Goal: Transaction & Acquisition: Purchase product/service

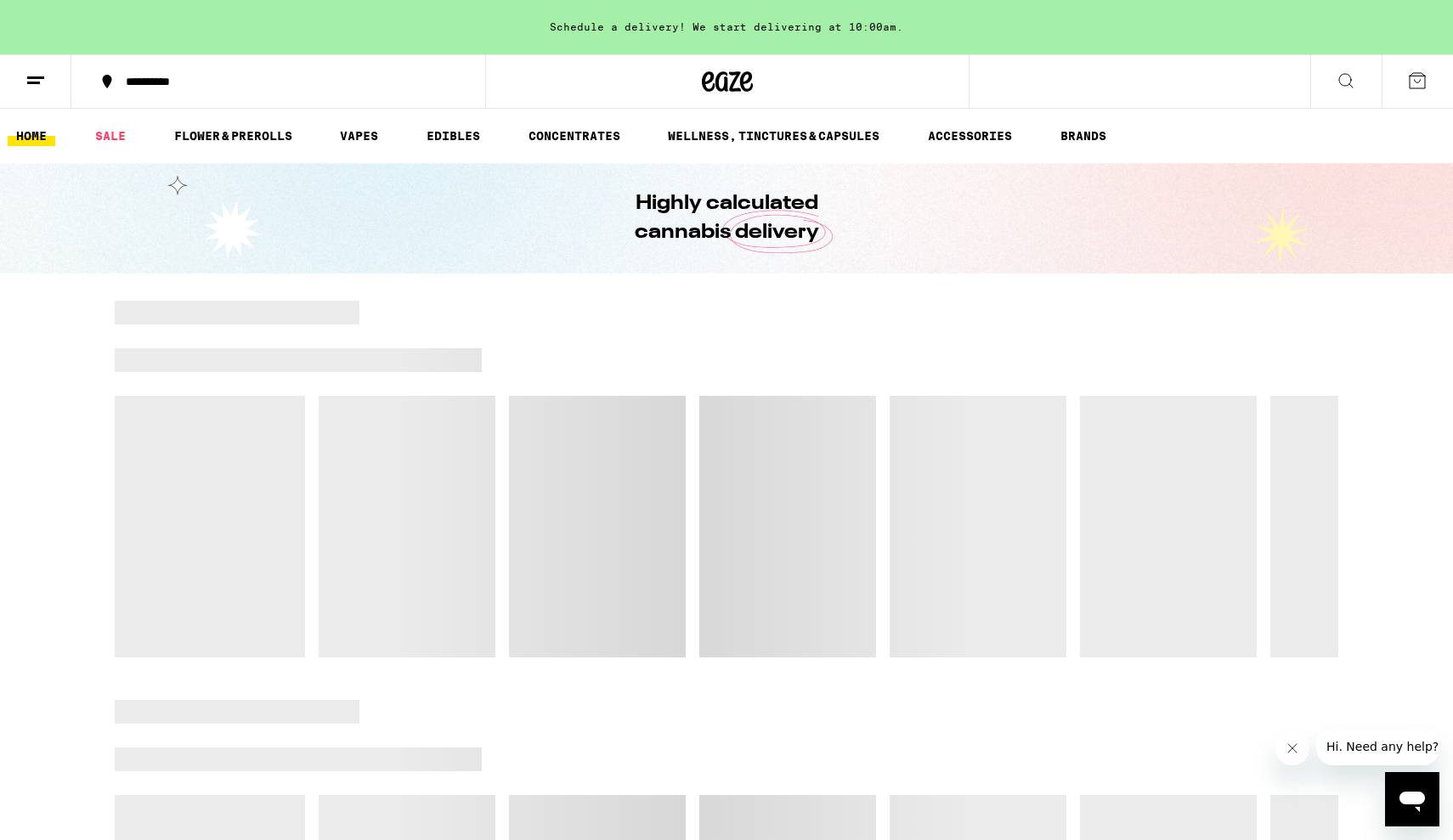
scroll to position [1, 0]
click at [105, 136] on link "SALE" at bounding box center [110, 134] width 48 height 20
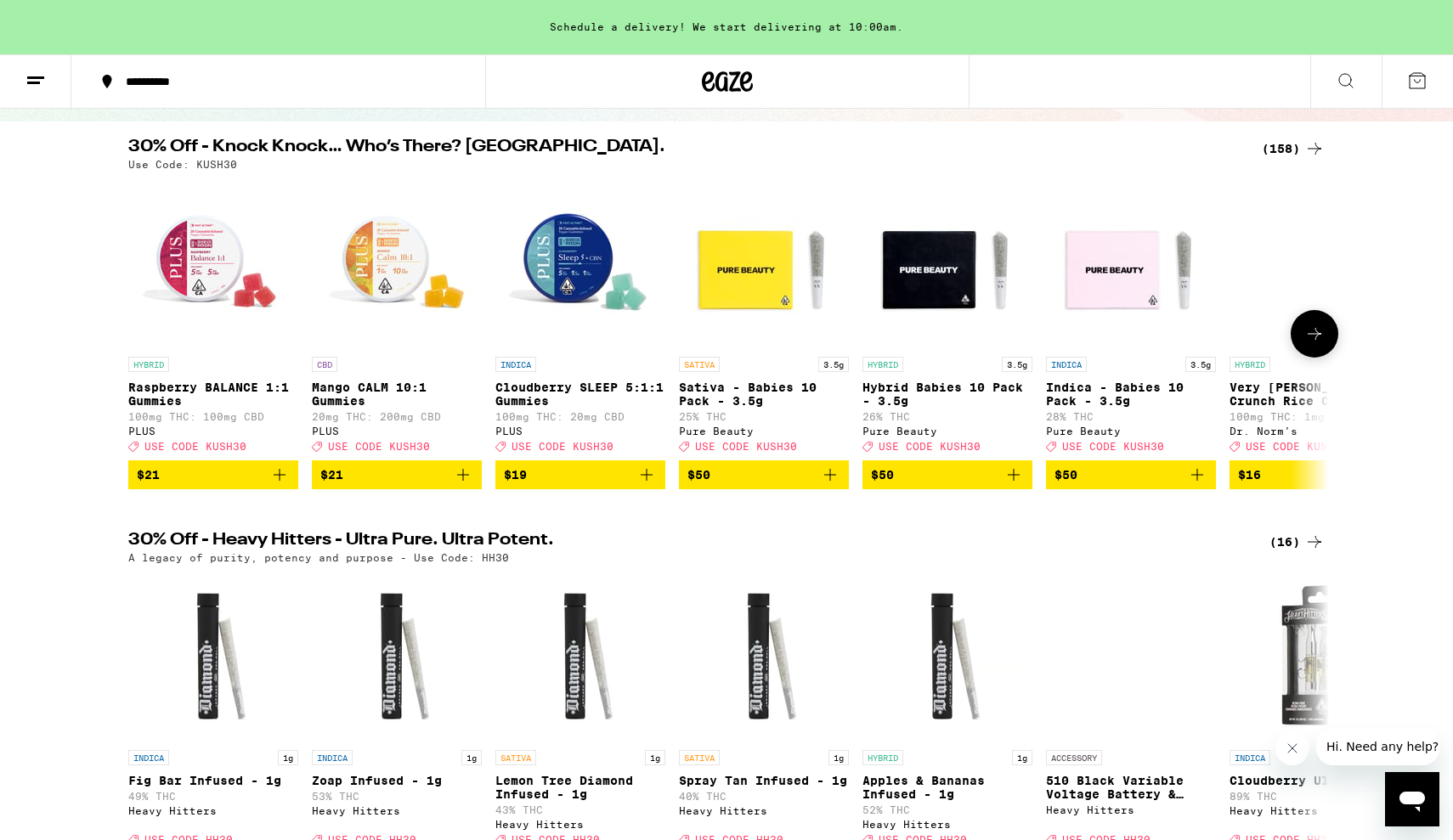
scroll to position [88, 0]
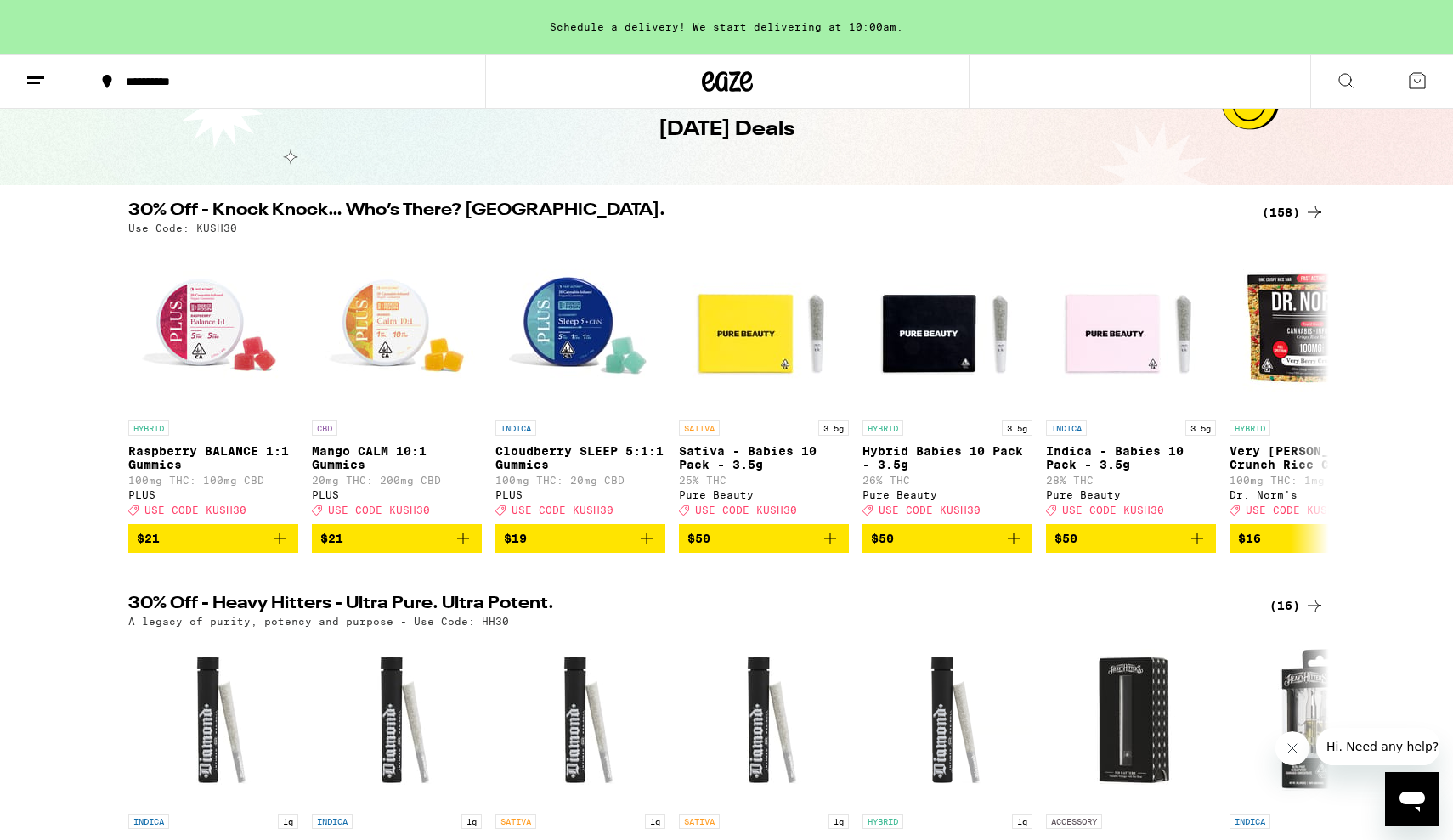
click at [1310, 207] on icon at bounding box center [1313, 212] width 20 height 20
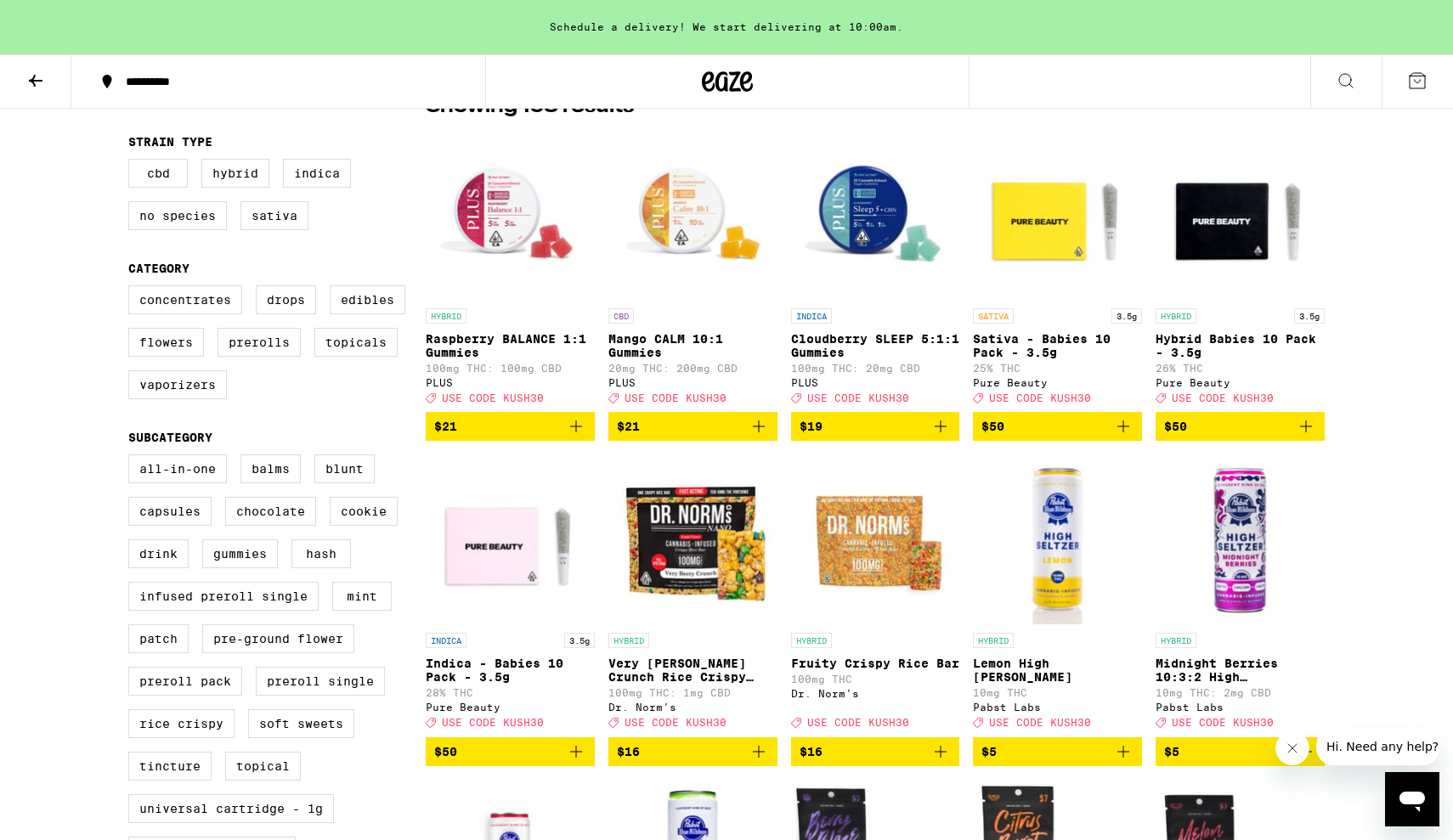
scroll to position [232, 0]
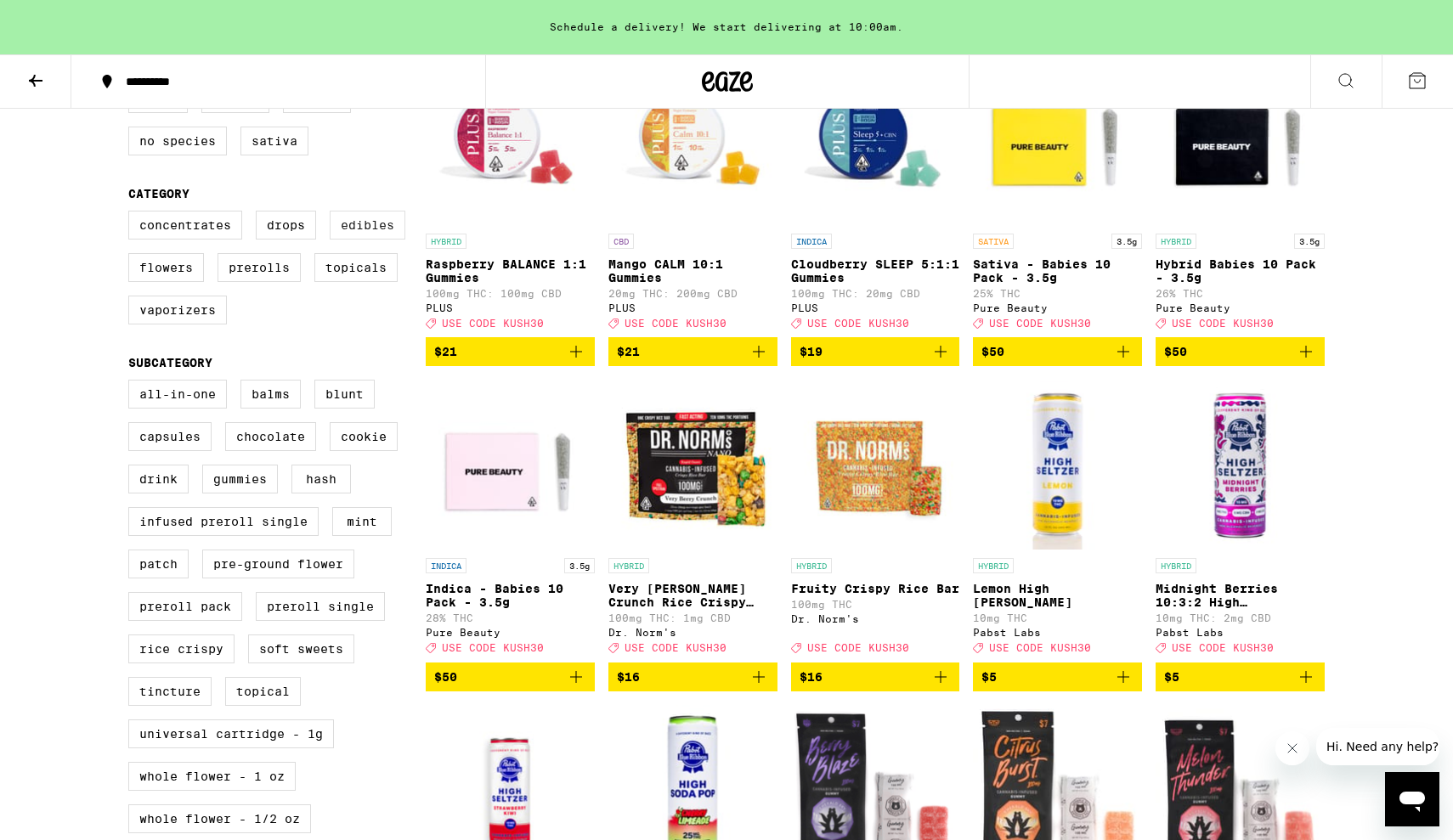
click at [344, 238] on label "Edibles" at bounding box center [367, 225] width 76 height 29
click at [132, 214] on input "Edibles" at bounding box center [132, 213] width 1 height 1
checkbox input "true"
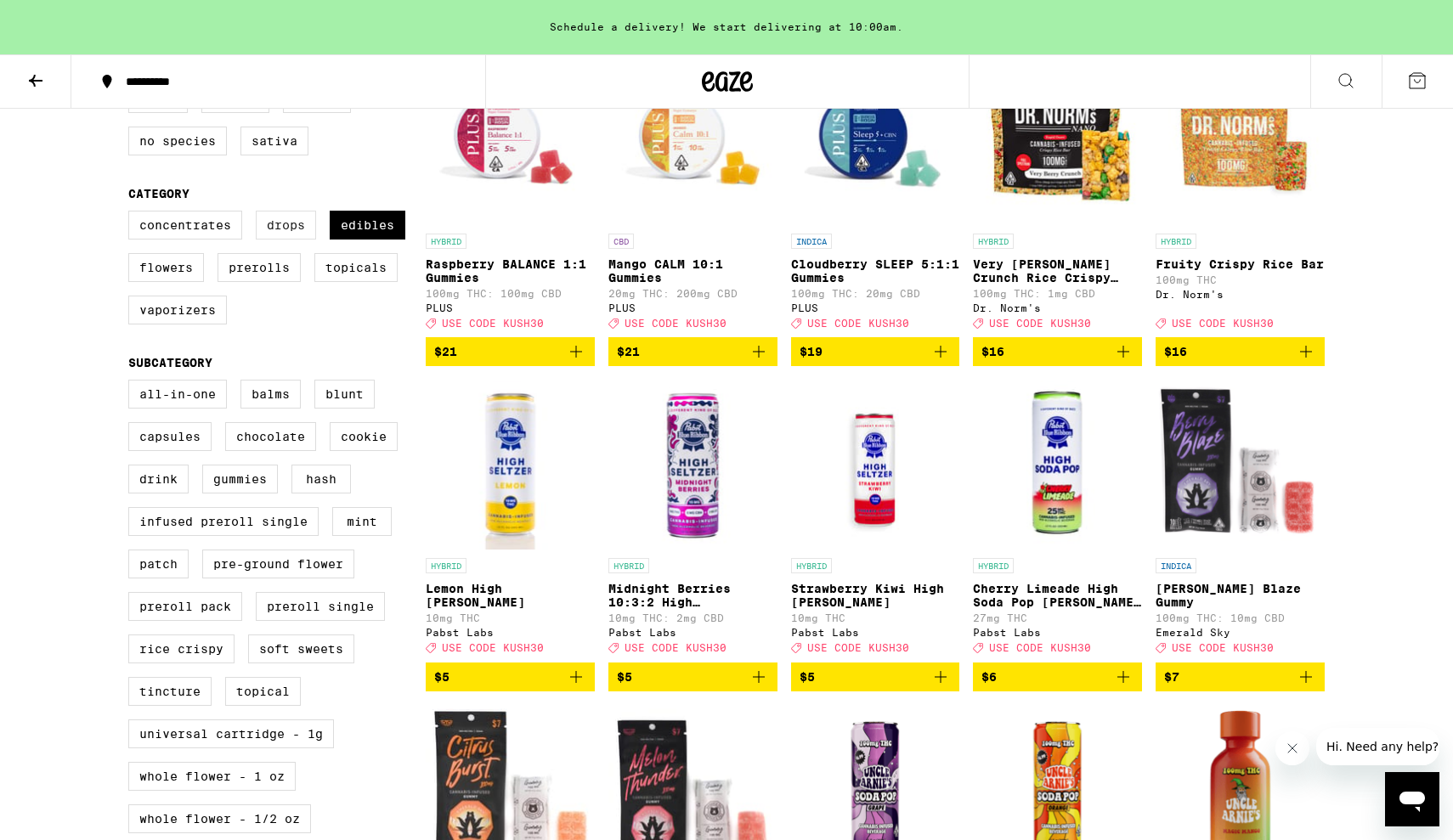
click at [301, 235] on label "Drops" at bounding box center [286, 225] width 60 height 29
click at [132, 214] on input "Drops" at bounding box center [132, 213] width 1 height 1
checkbox input "true"
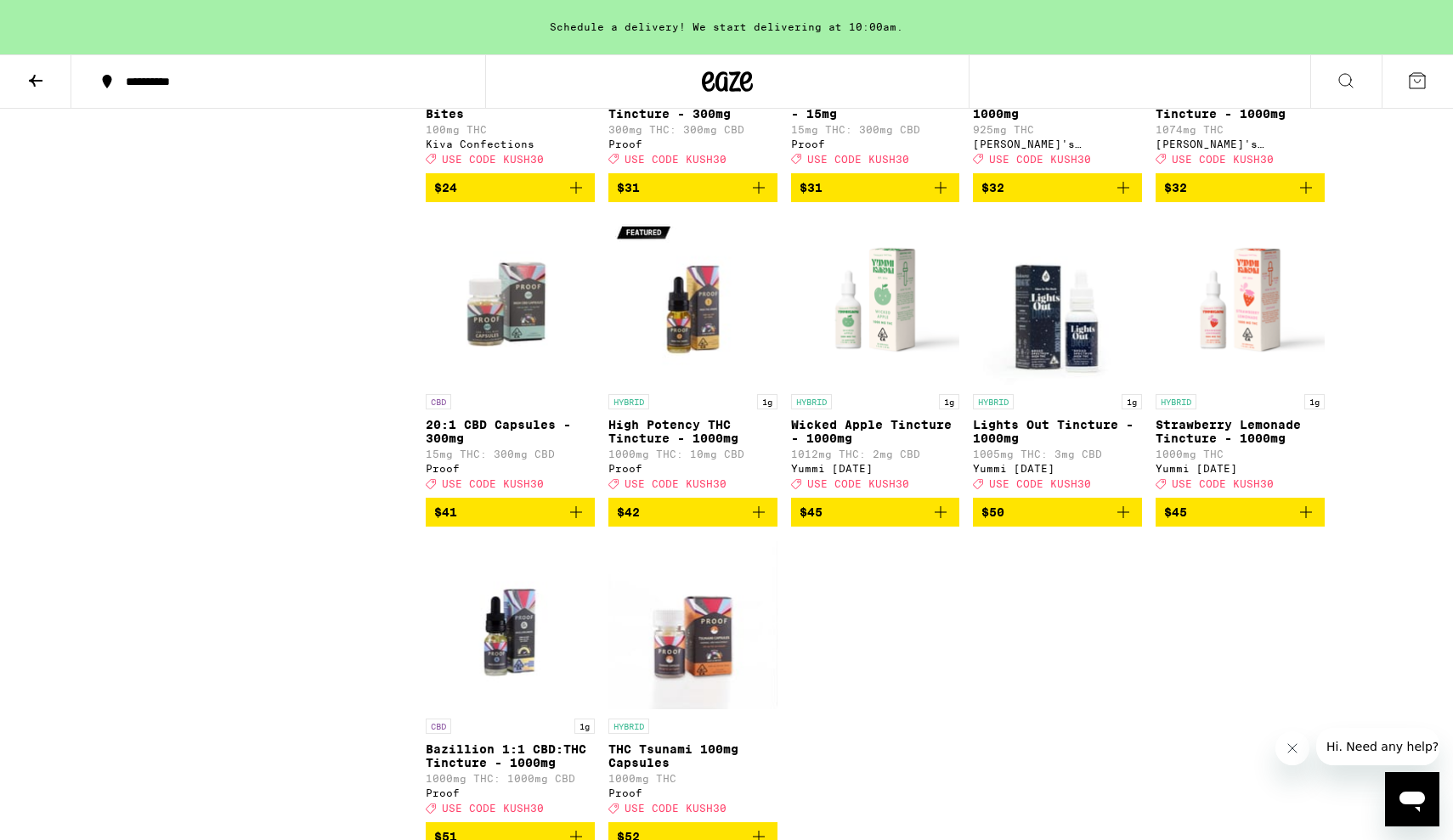
scroll to position [5904, 0]
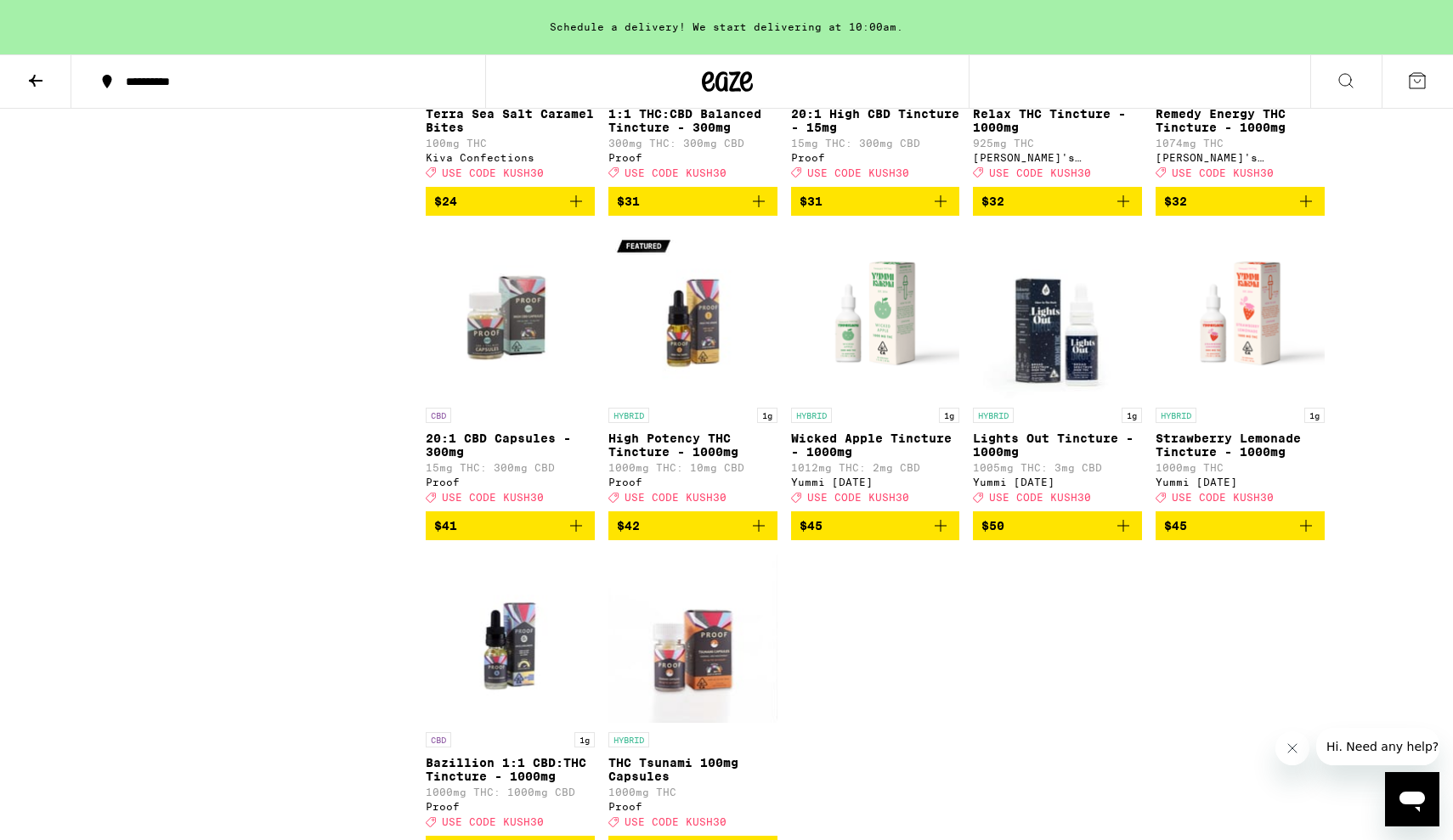
click at [1192, 134] on p "Remedy Energy THC Tincture - 1000mg" at bounding box center [1239, 120] width 169 height 27
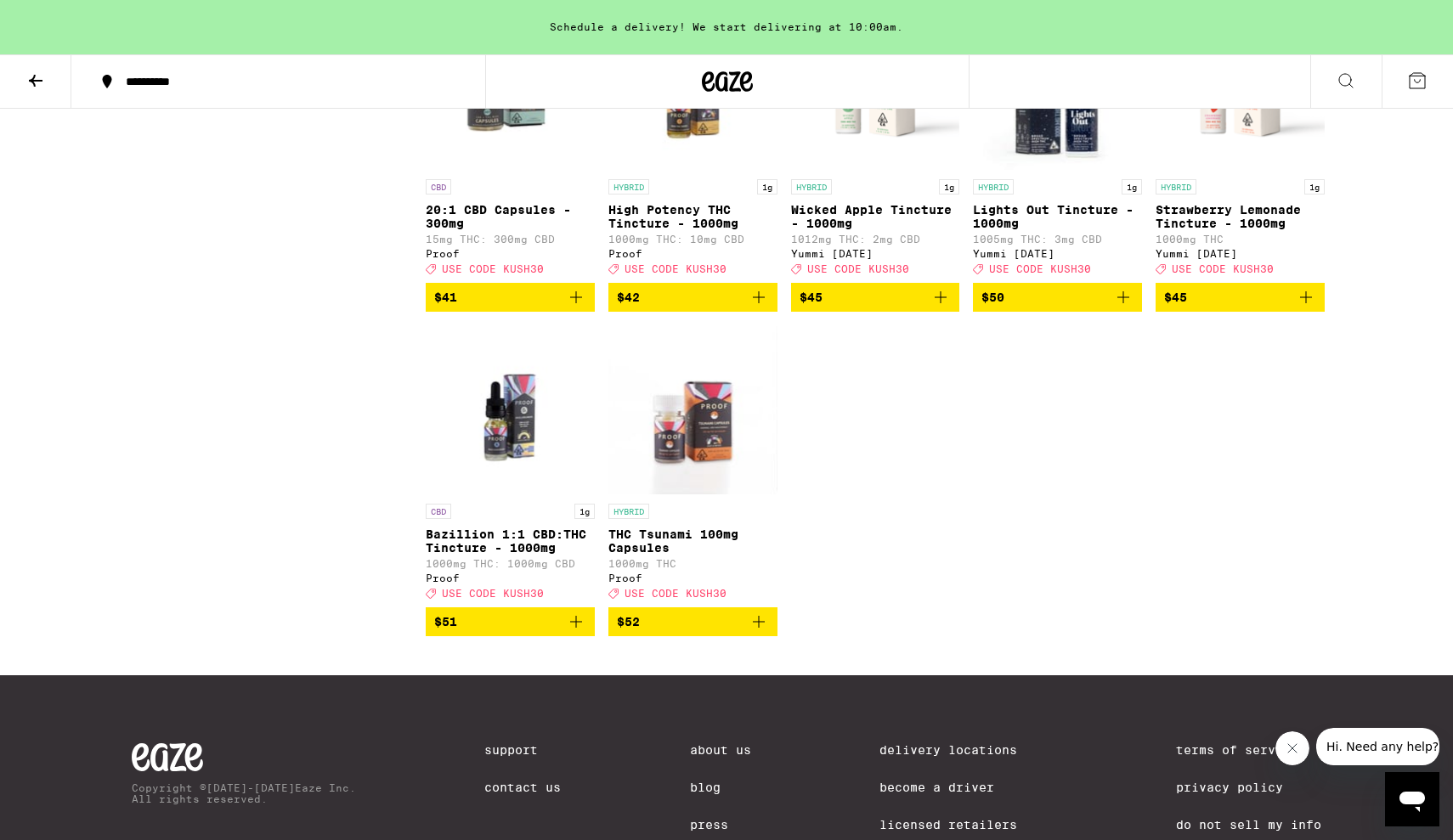
scroll to position [6134, 0]
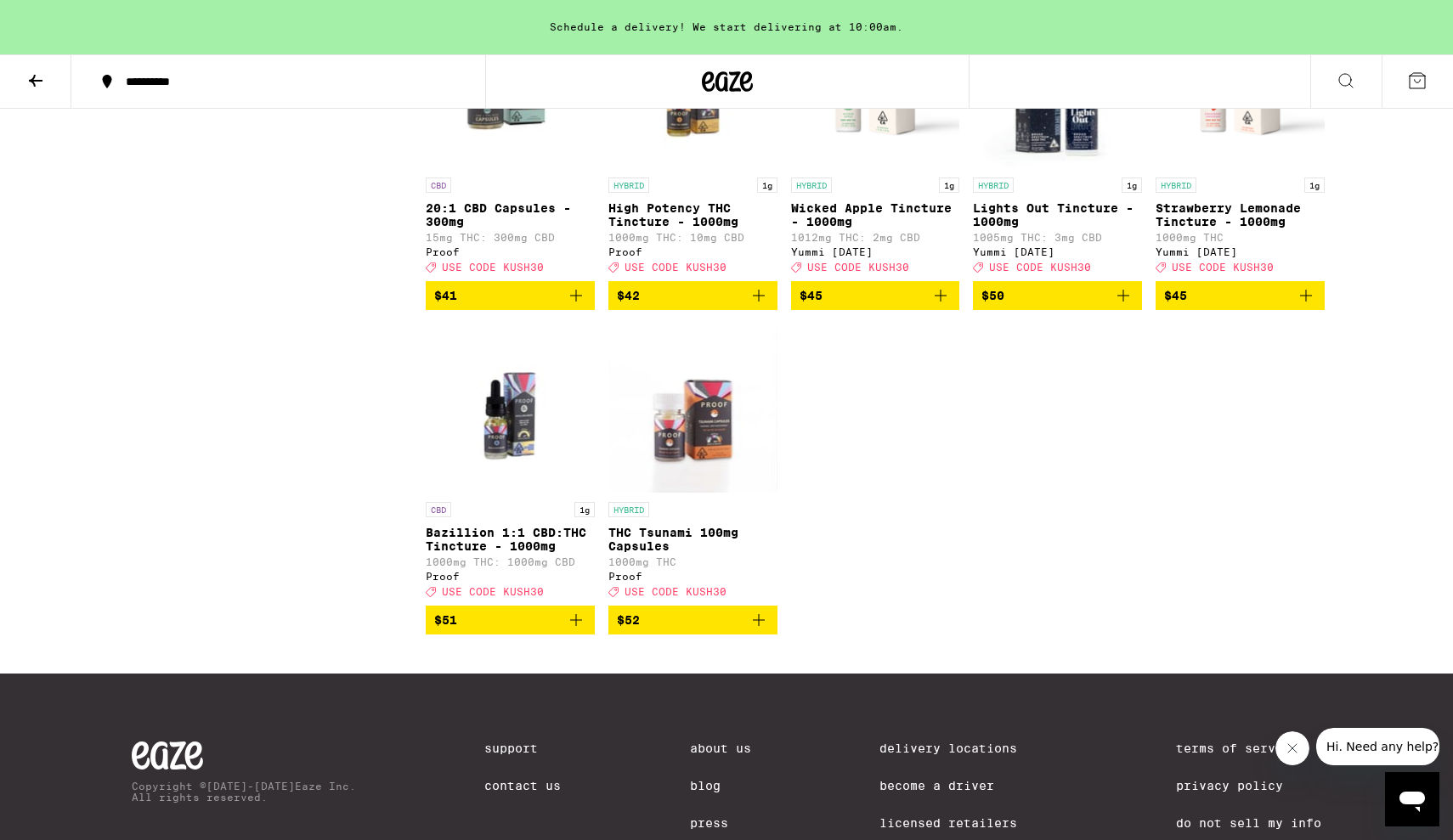
click at [810, 229] on p "Wicked Apple Tincture - 1000mg" at bounding box center [875, 215] width 169 height 27
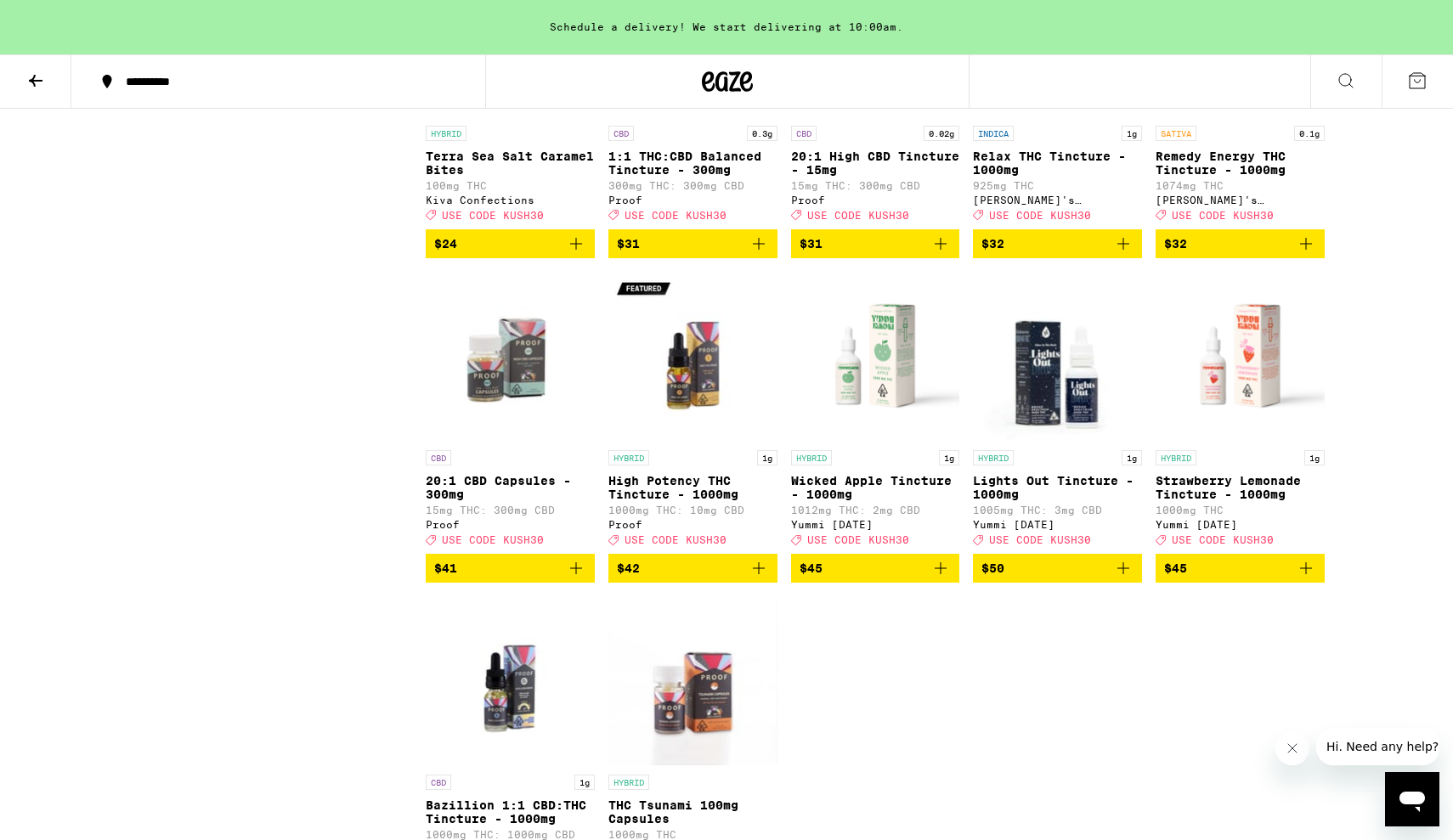
scroll to position [5836, 0]
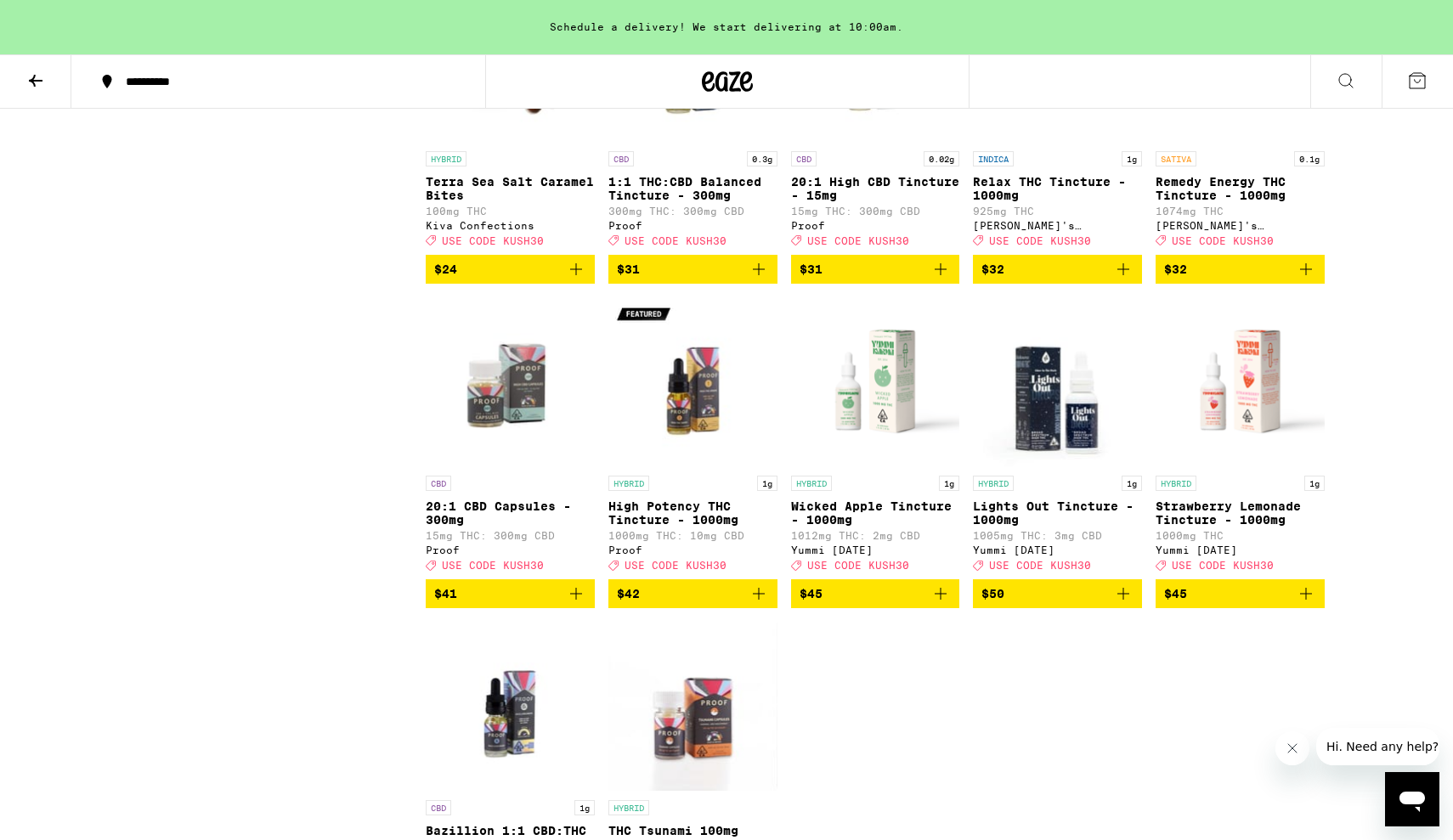
click at [1126, 279] on icon "Add to bag" at bounding box center [1123, 269] width 20 height 20
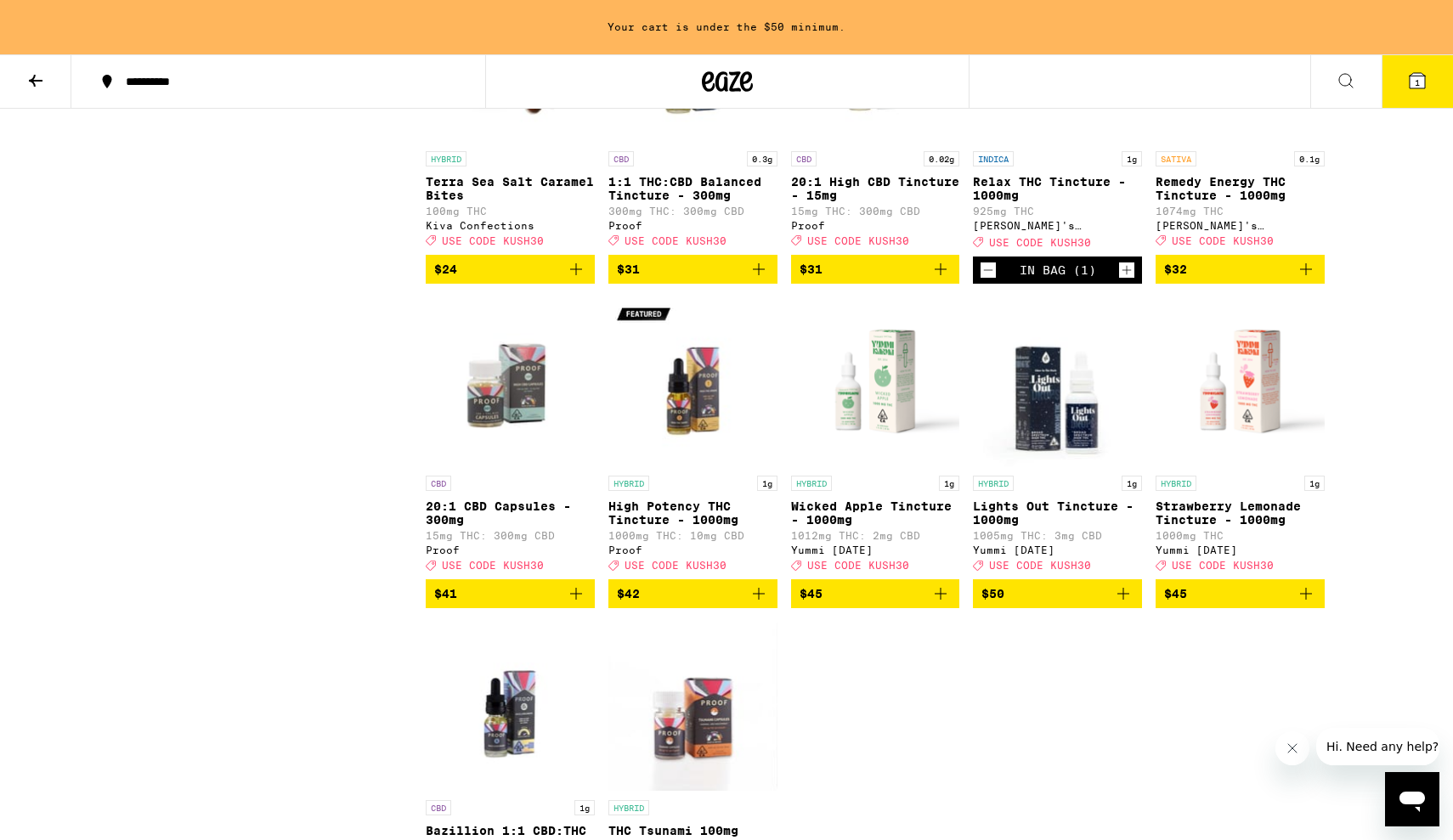
click at [1307, 279] on icon "Add to bag" at bounding box center [1305, 269] width 20 height 20
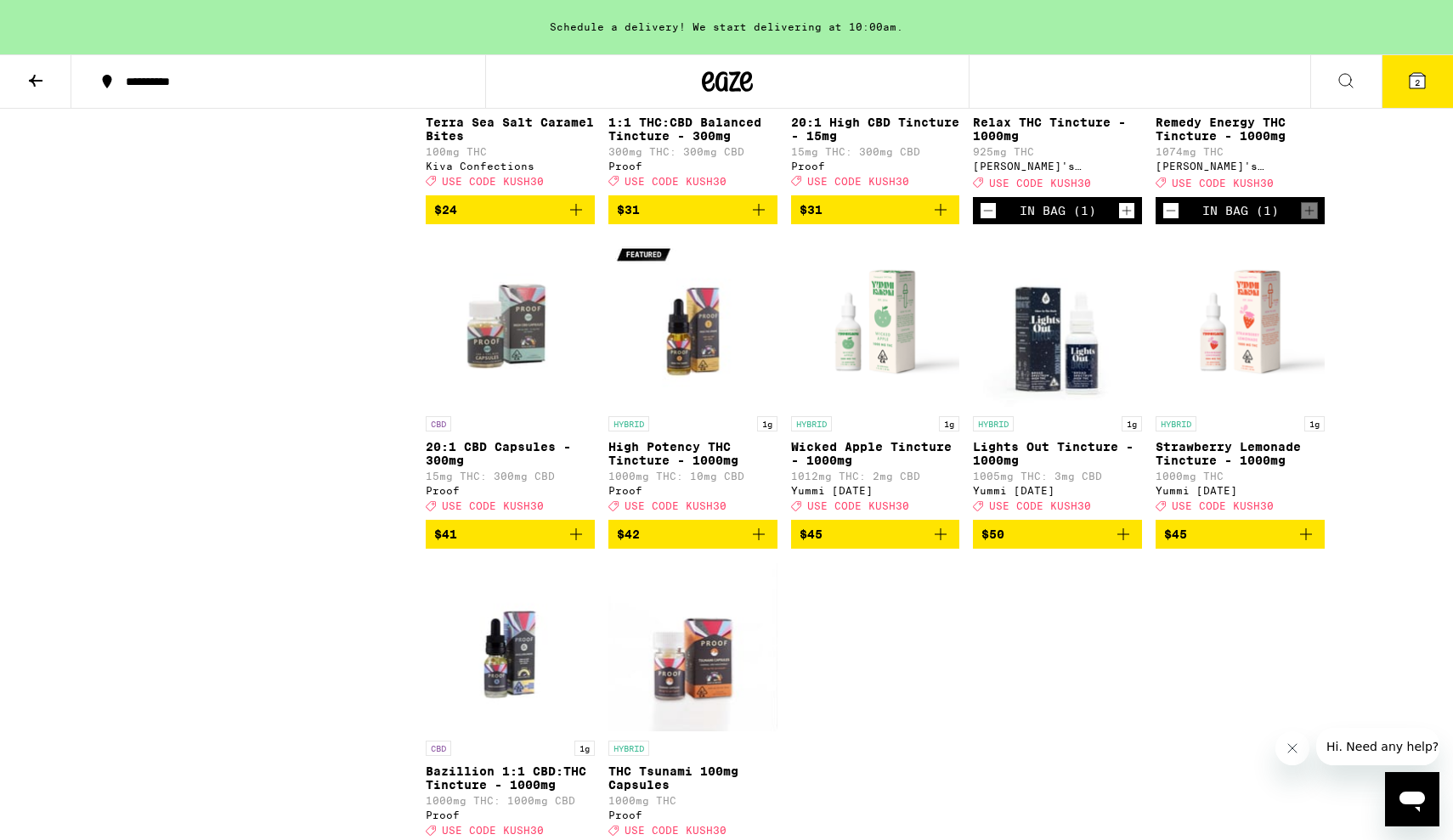
scroll to position [5960, 0]
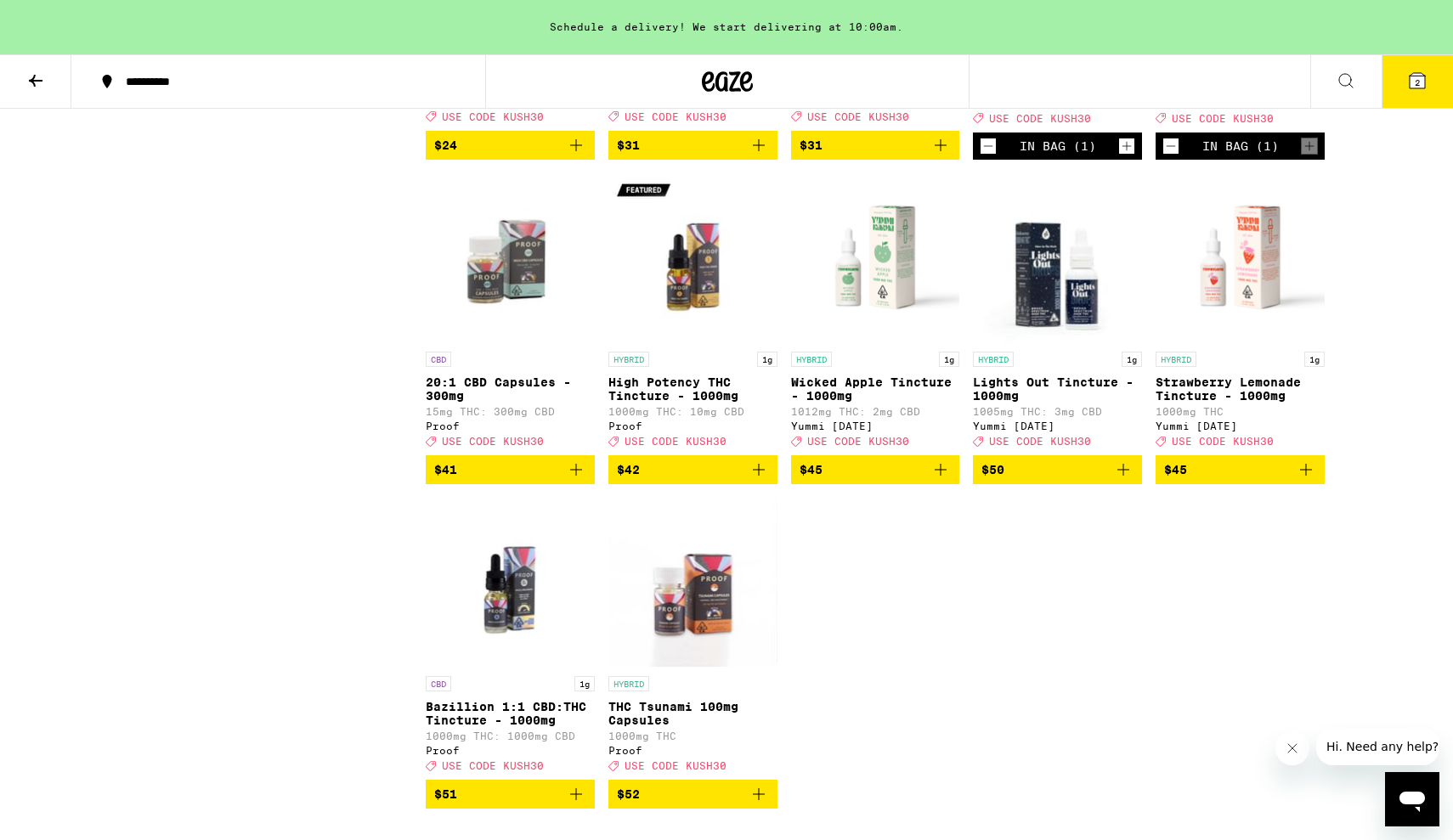
click at [760, 480] on icon "Add to bag" at bounding box center [758, 469] width 20 height 20
click at [1416, 73] on icon at bounding box center [1417, 80] width 15 height 15
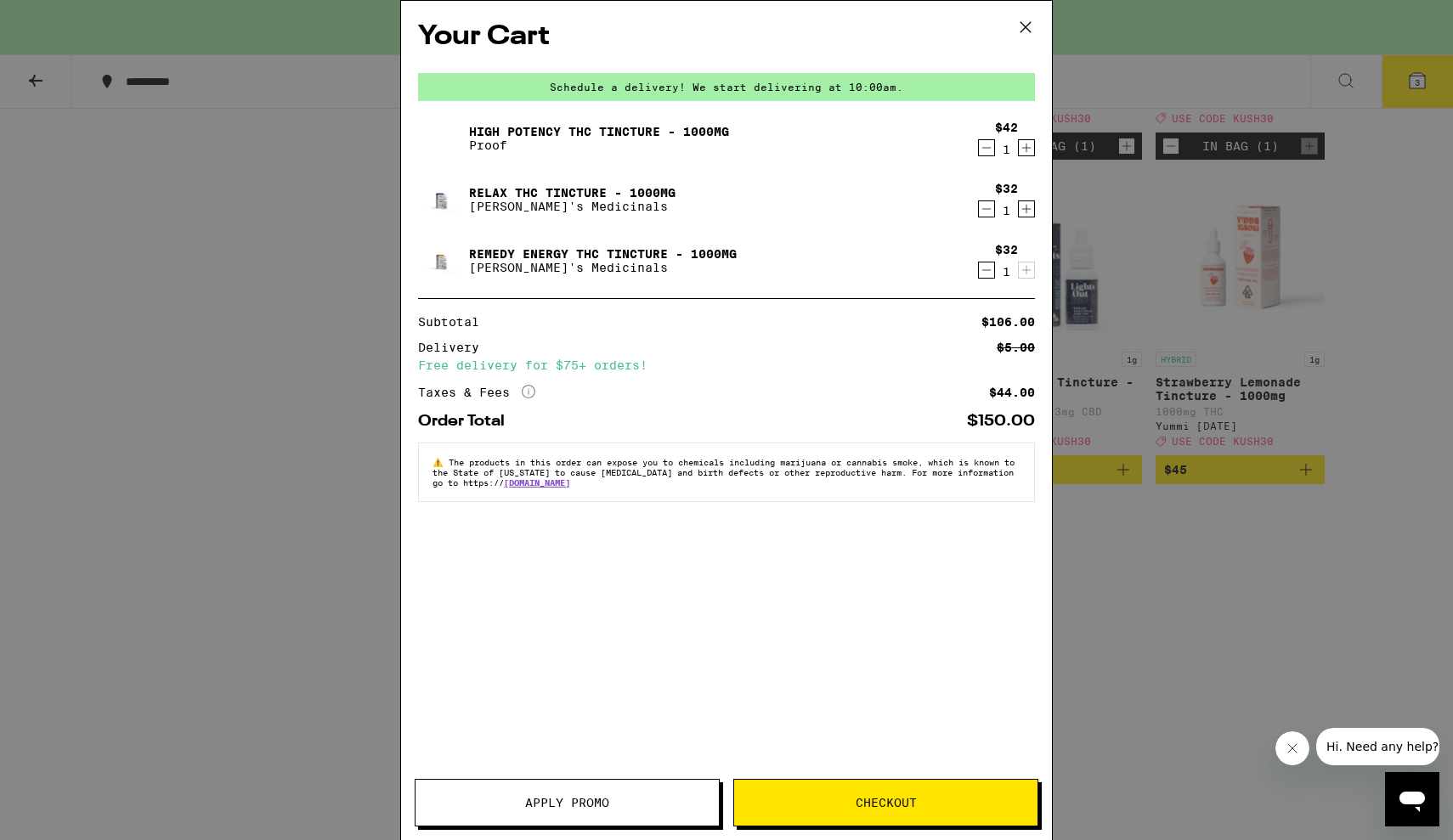
click at [1023, 19] on icon at bounding box center [1025, 26] width 26 height 26
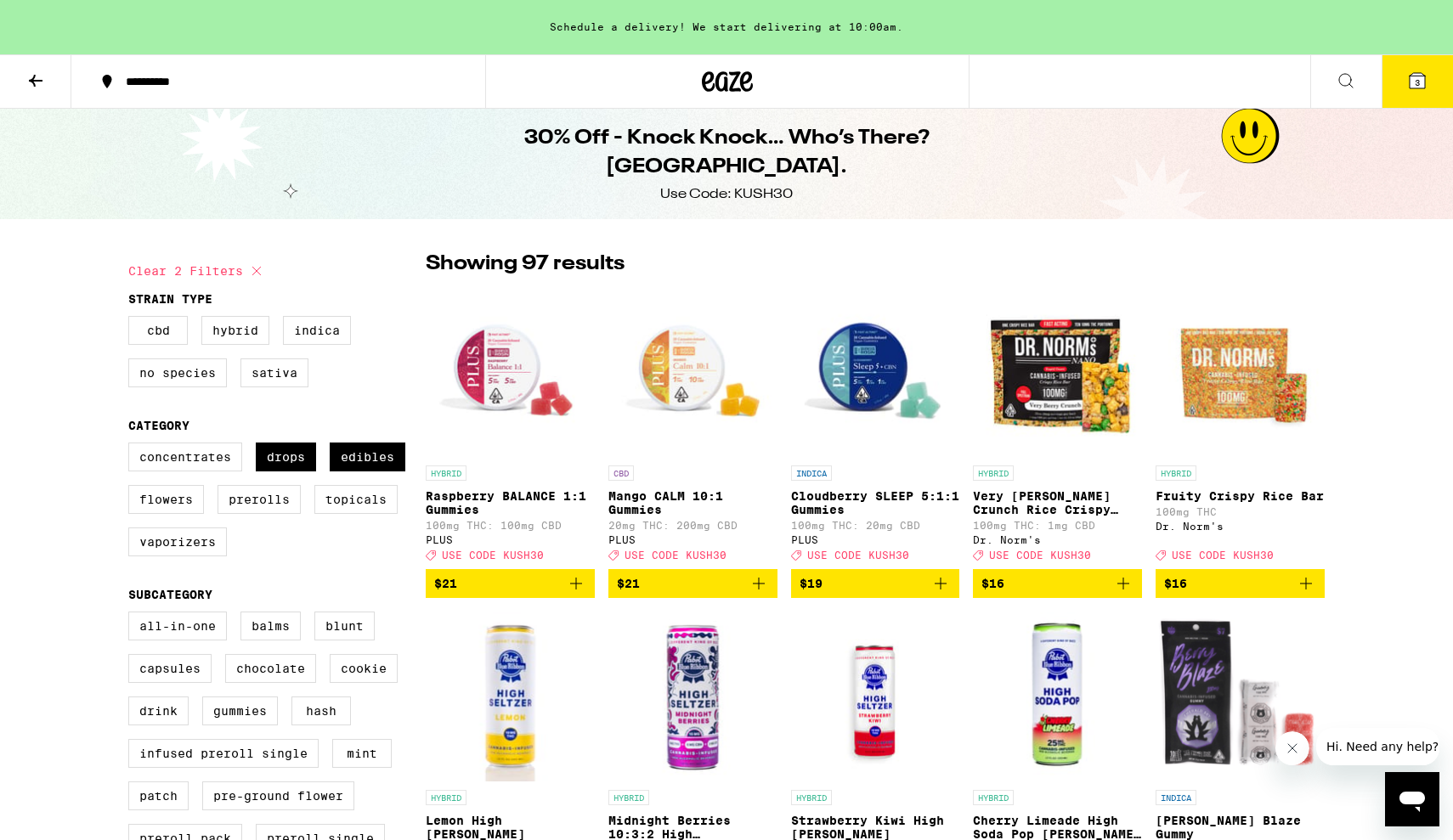
click at [1424, 82] on icon at bounding box center [1417, 80] width 15 height 15
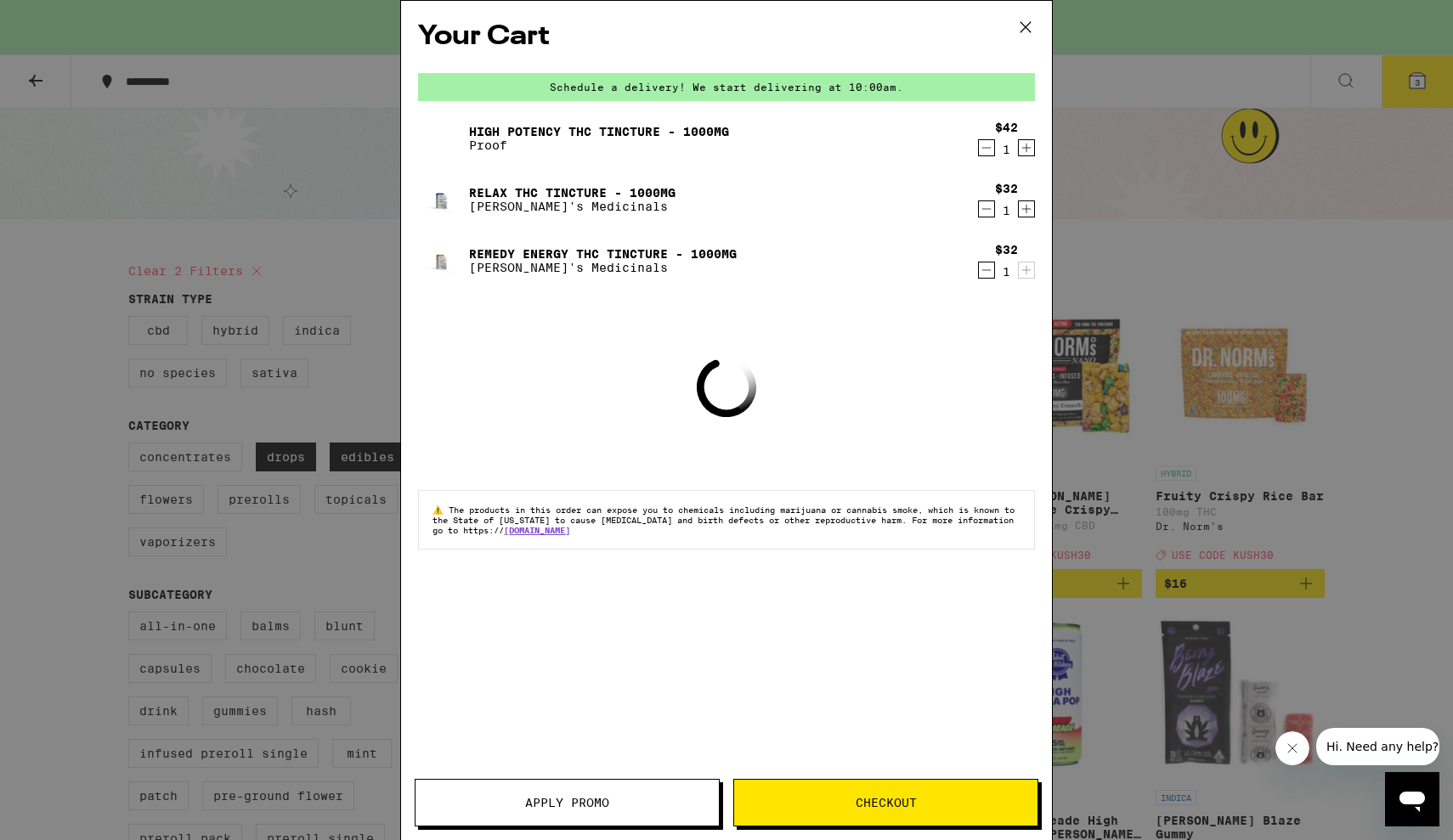
click at [612, 814] on button "Apply Promo" at bounding box center [566, 803] width 305 height 48
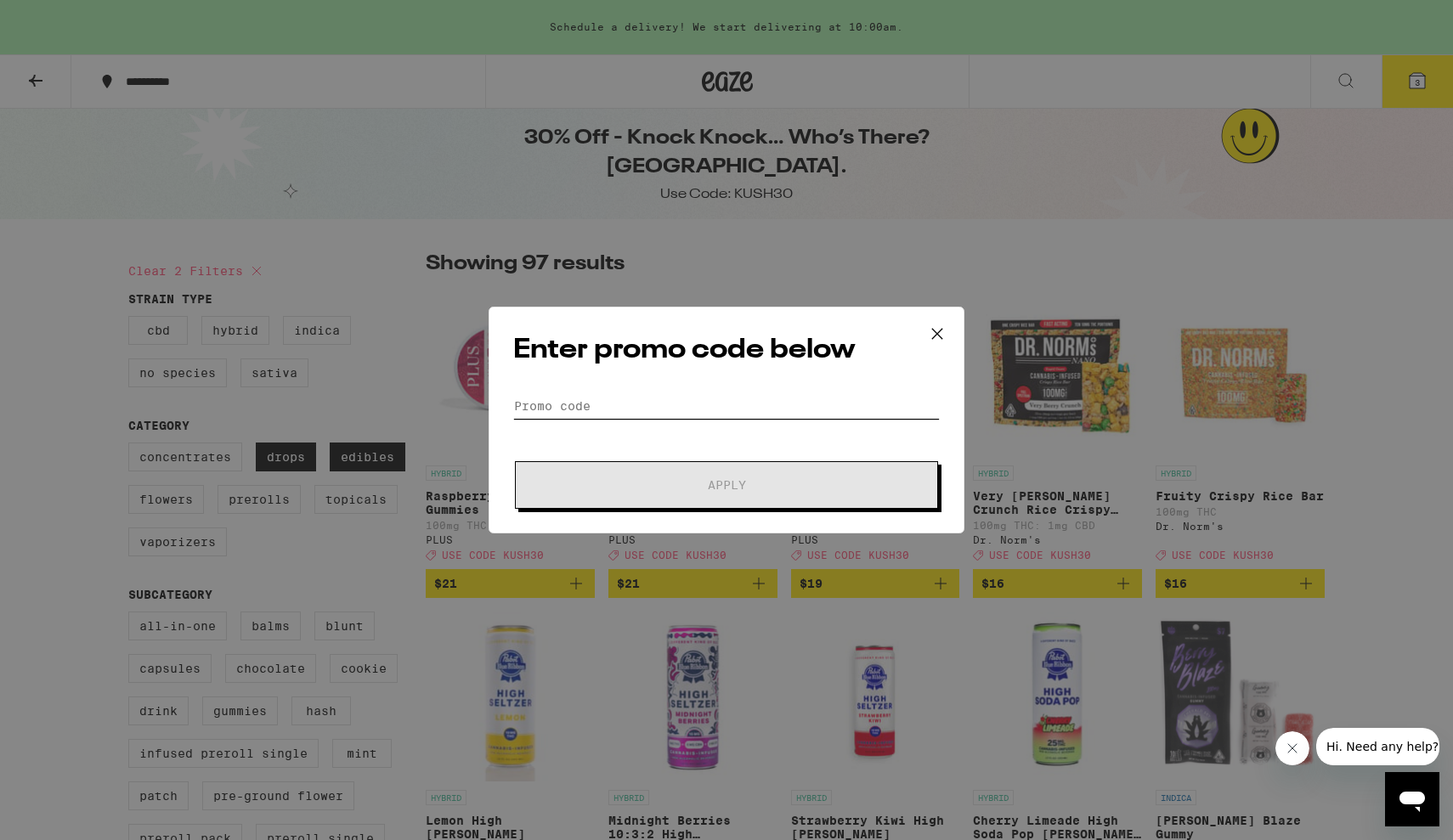
click at [697, 399] on input "Promo Code" at bounding box center [726, 405] width 427 height 26
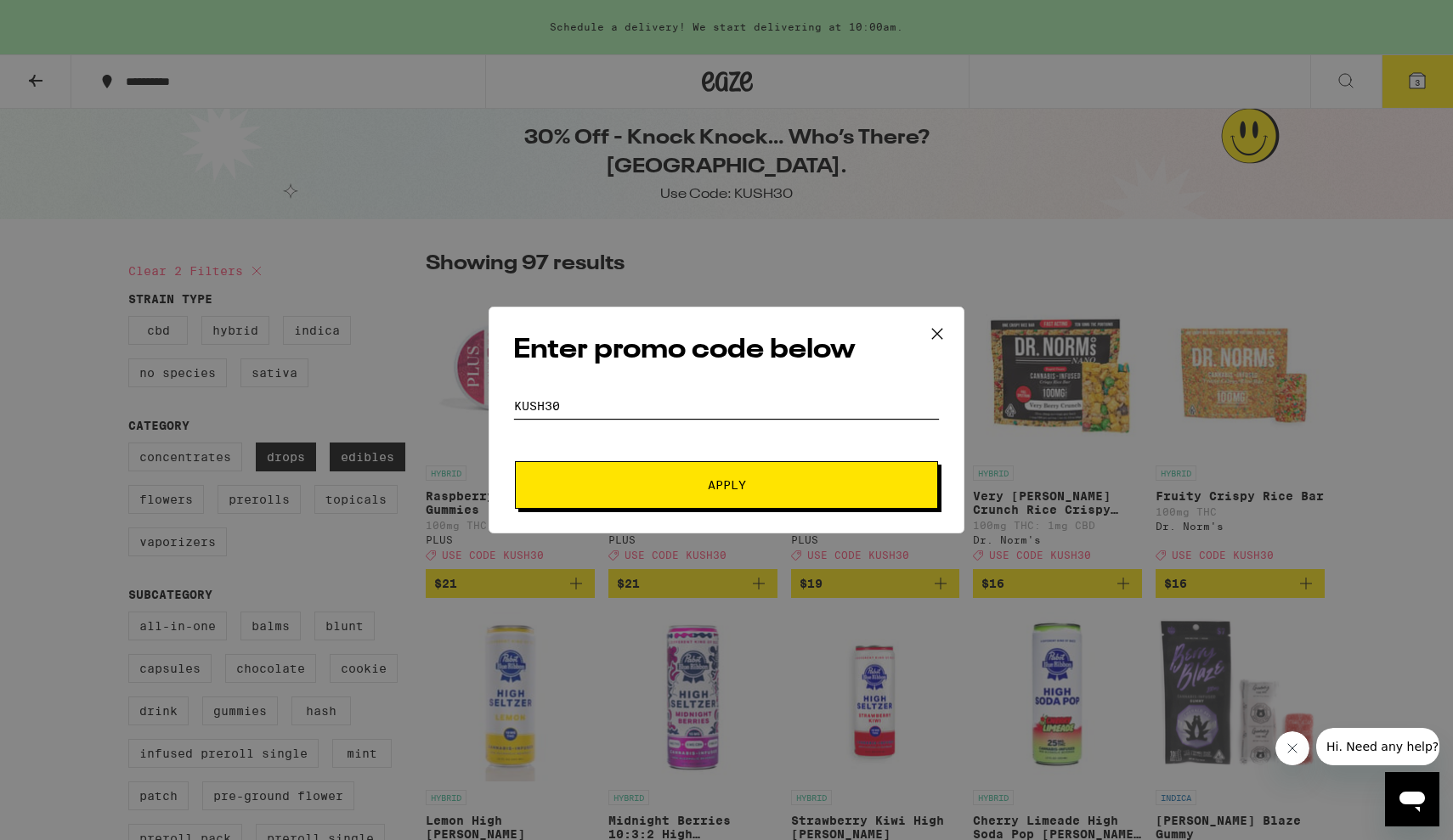
type input "Kush30"
click at [726, 485] on button "Apply" at bounding box center [726, 485] width 423 height 48
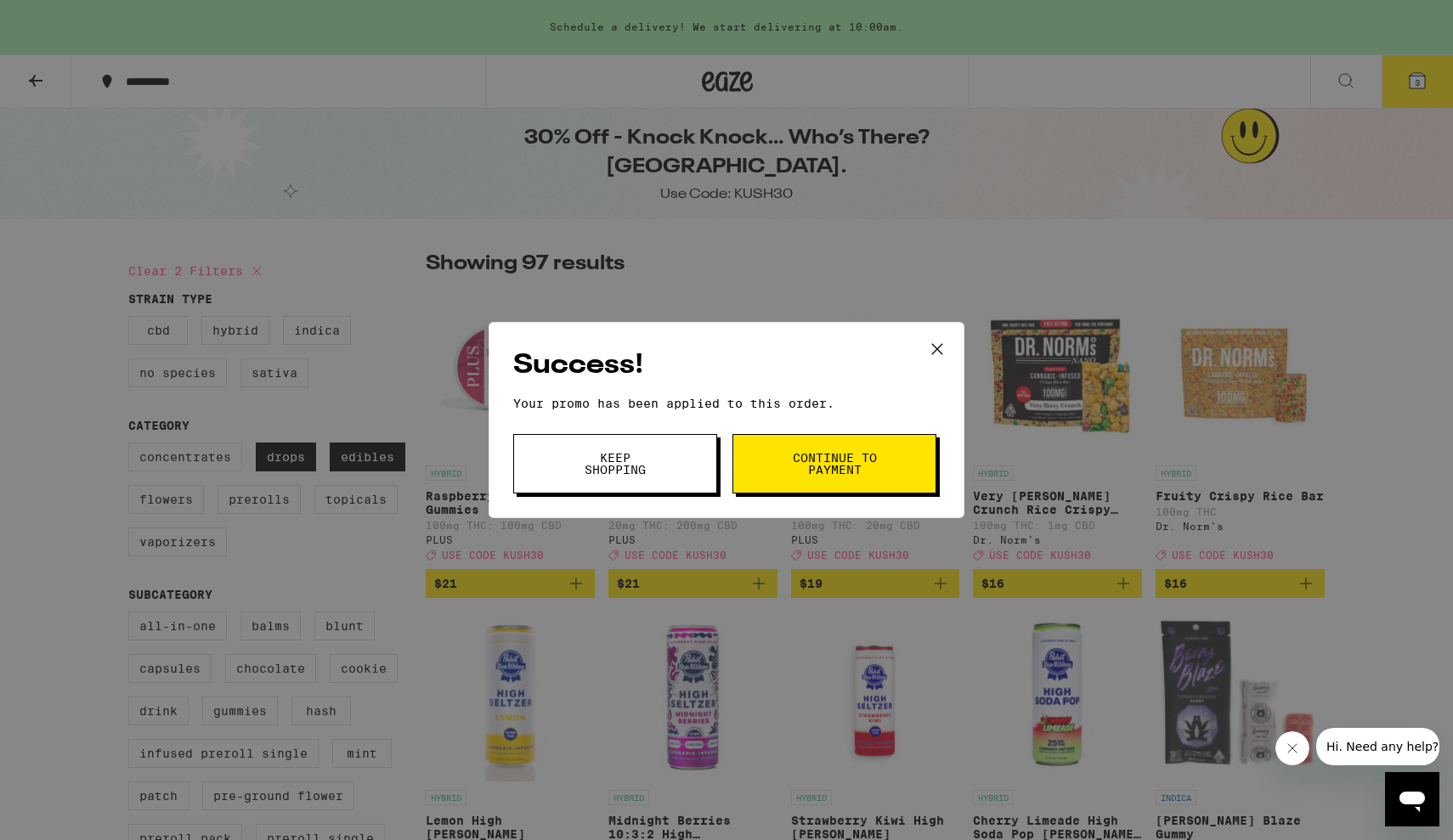
click at [817, 465] on span "Continue to payment" at bounding box center [835, 464] width 87 height 24
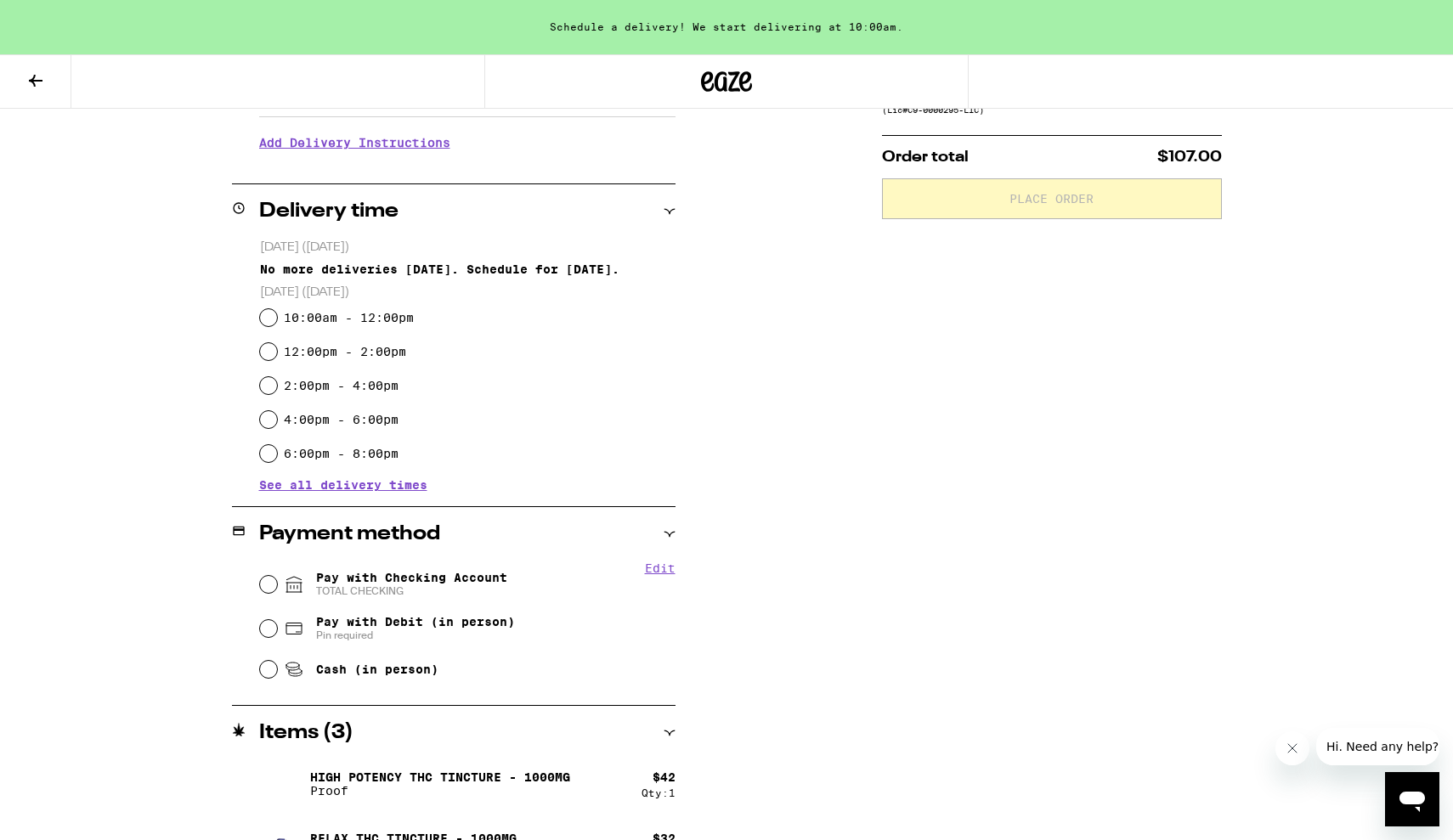
scroll to position [412, 0]
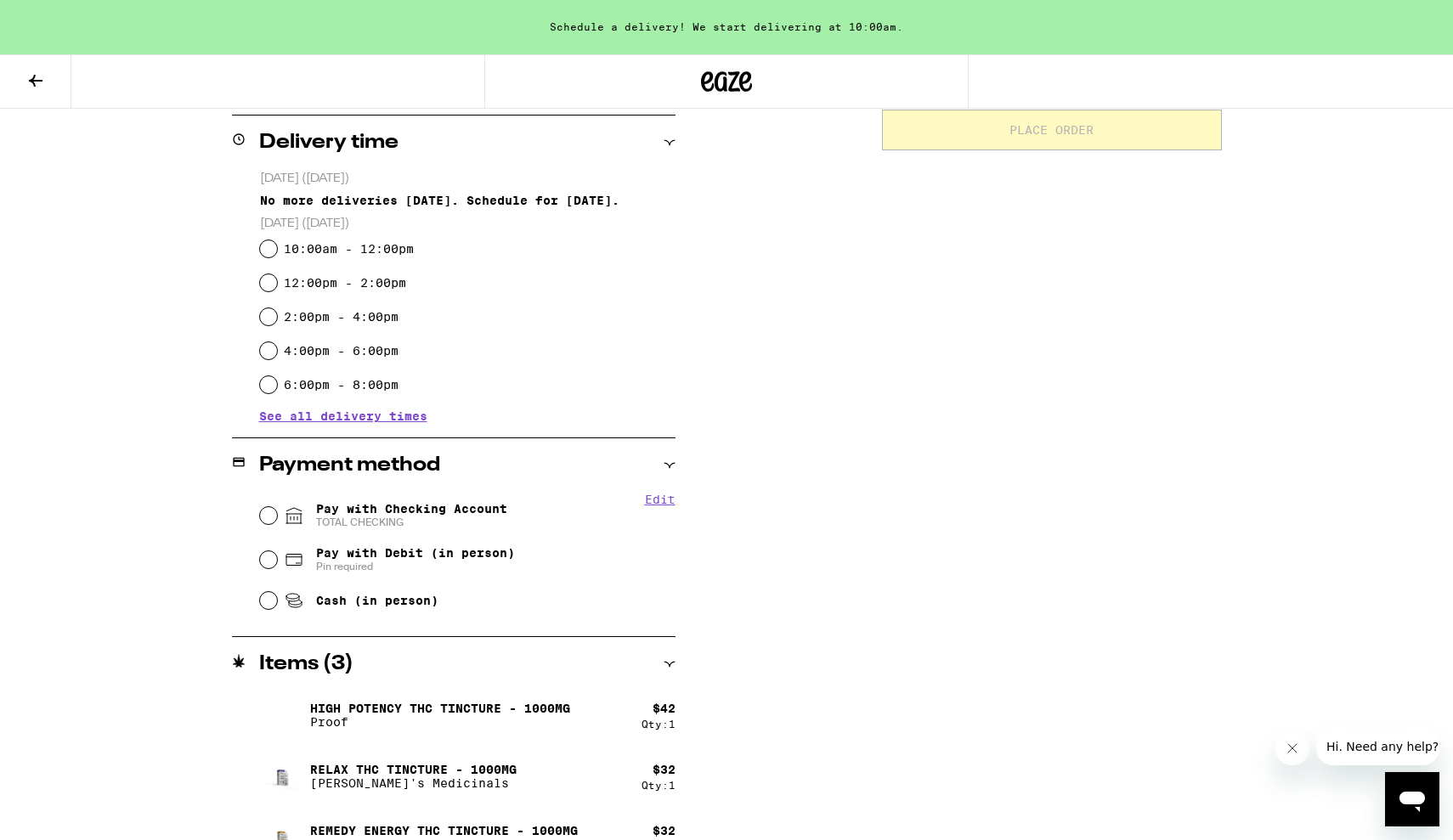
click at [271, 251] on input "10:00am - 12:00pm" at bounding box center [268, 248] width 17 height 17
radio input "true"
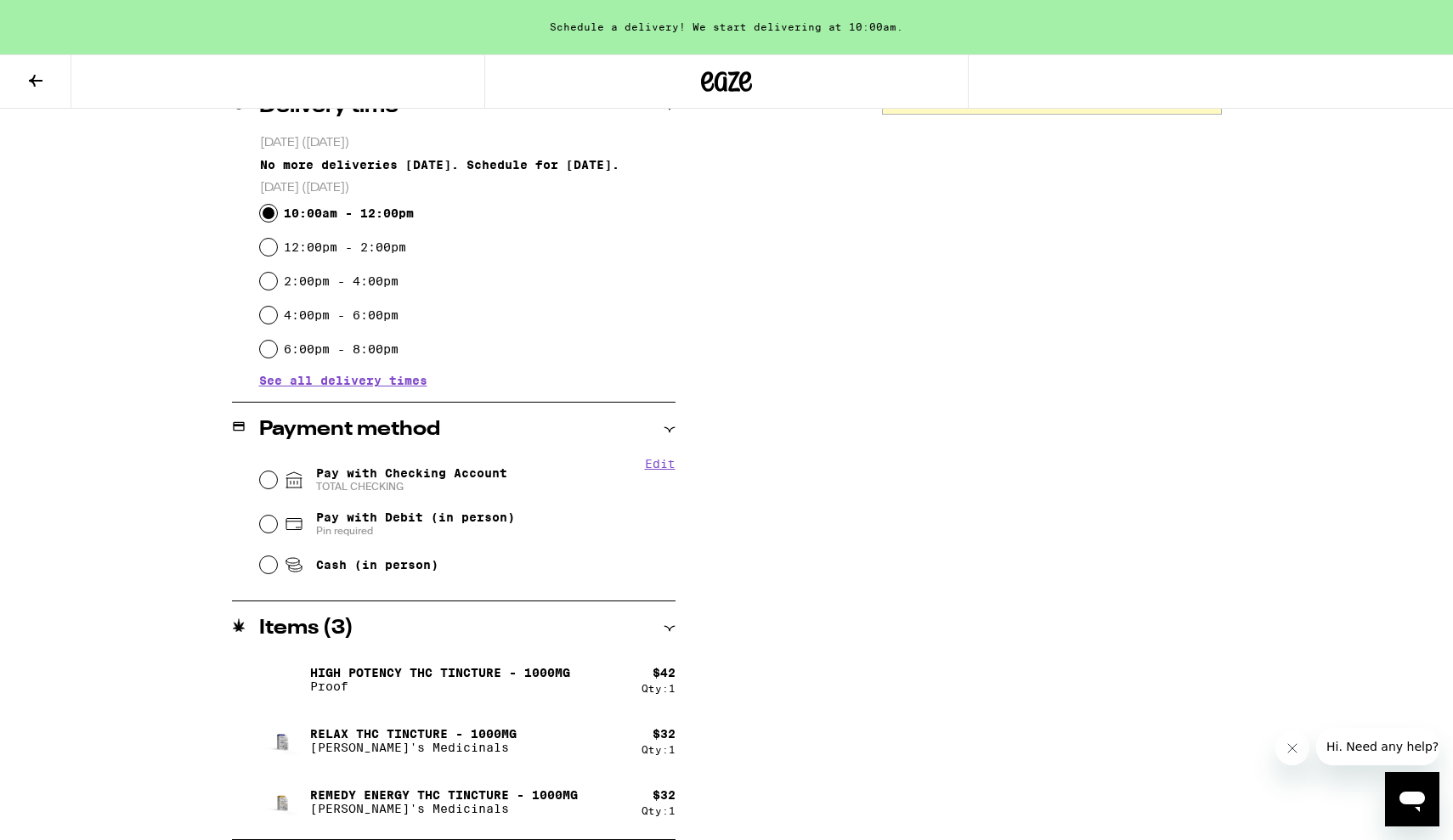
scroll to position [448, 0]
click at [279, 254] on div "12:00pm - 2:00pm" at bounding box center [467, 247] width 415 height 34
click at [275, 250] on input "12:00pm - 2:00pm" at bounding box center [268, 246] width 17 height 17
radio input "true"
click at [272, 480] on input "Pay with Checking Account TOTAL CHECKING" at bounding box center [268, 480] width 17 height 17
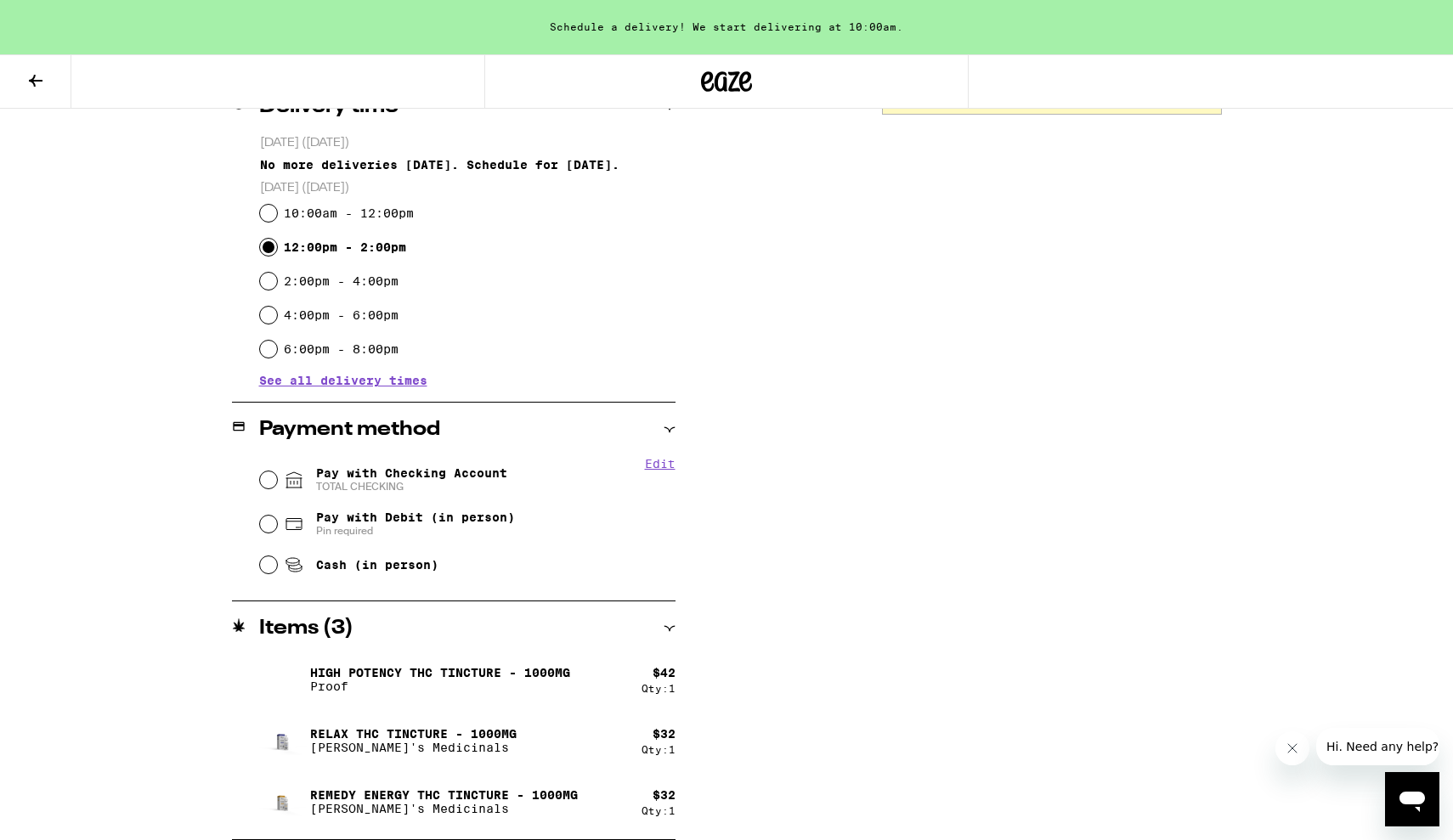
radio input "true"
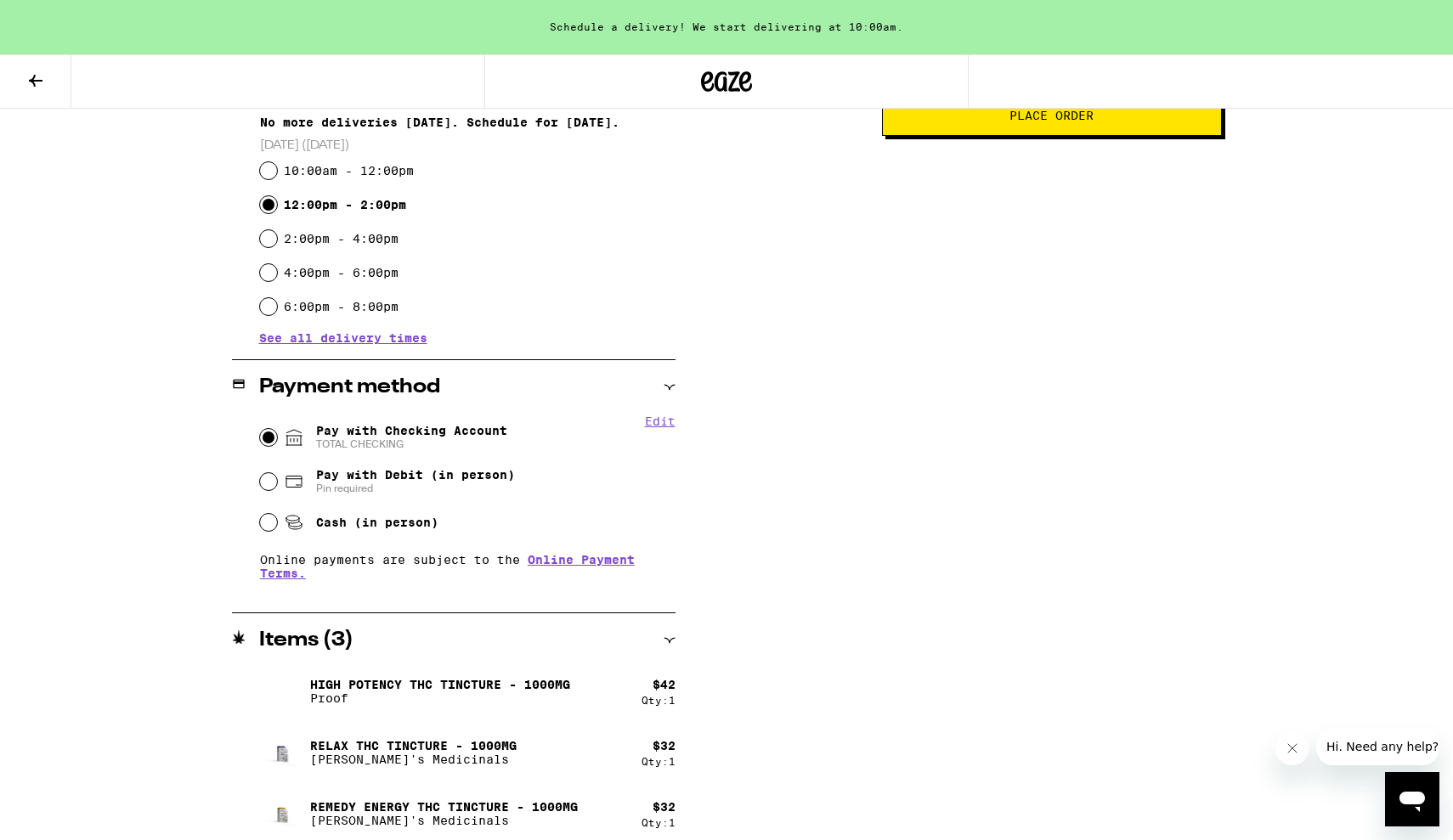
scroll to position [77, 0]
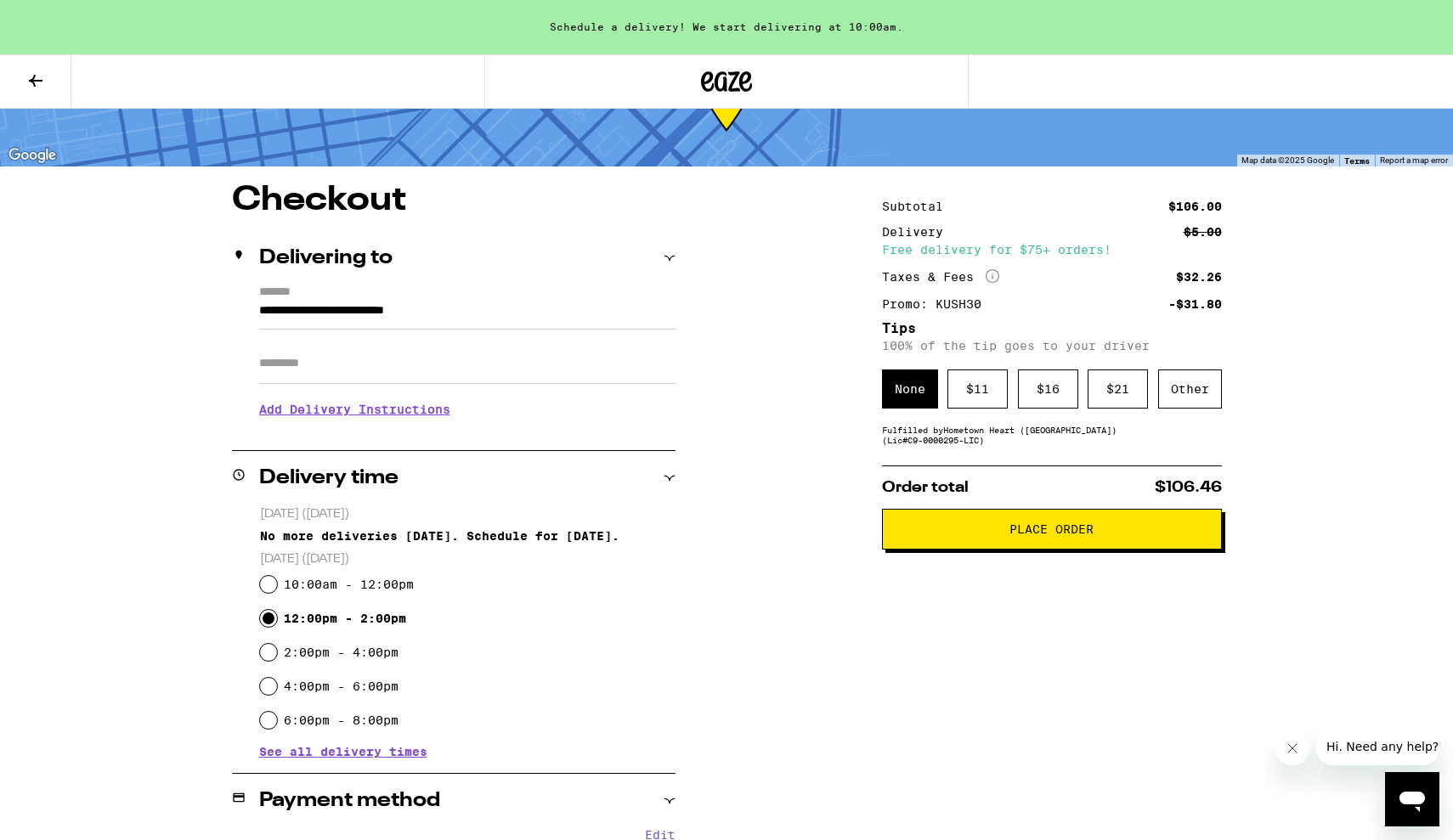
click at [934, 535] on span "Place Order" at bounding box center [1052, 529] width 311 height 11
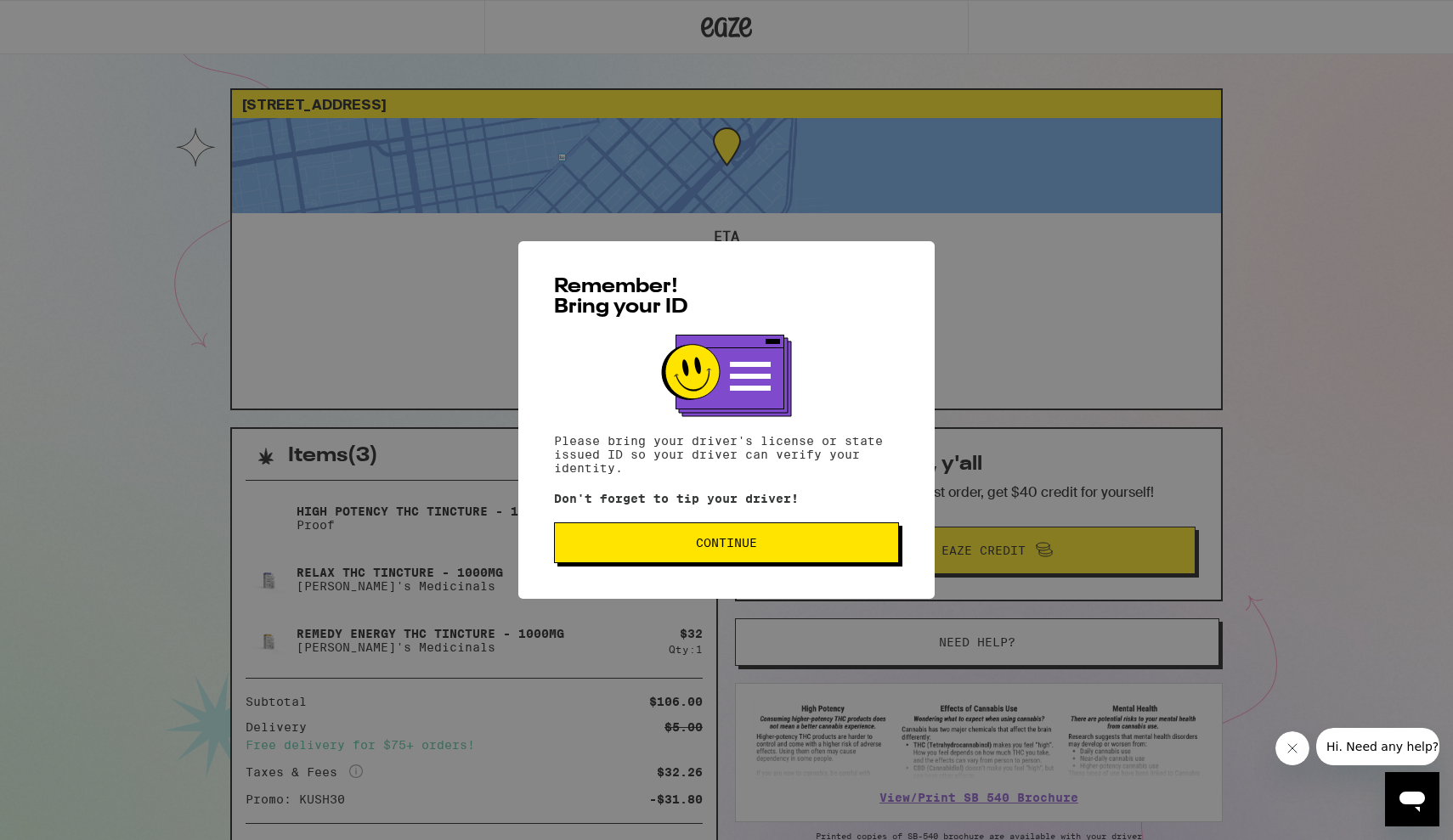
click at [771, 540] on button "Continue" at bounding box center [726, 543] width 345 height 41
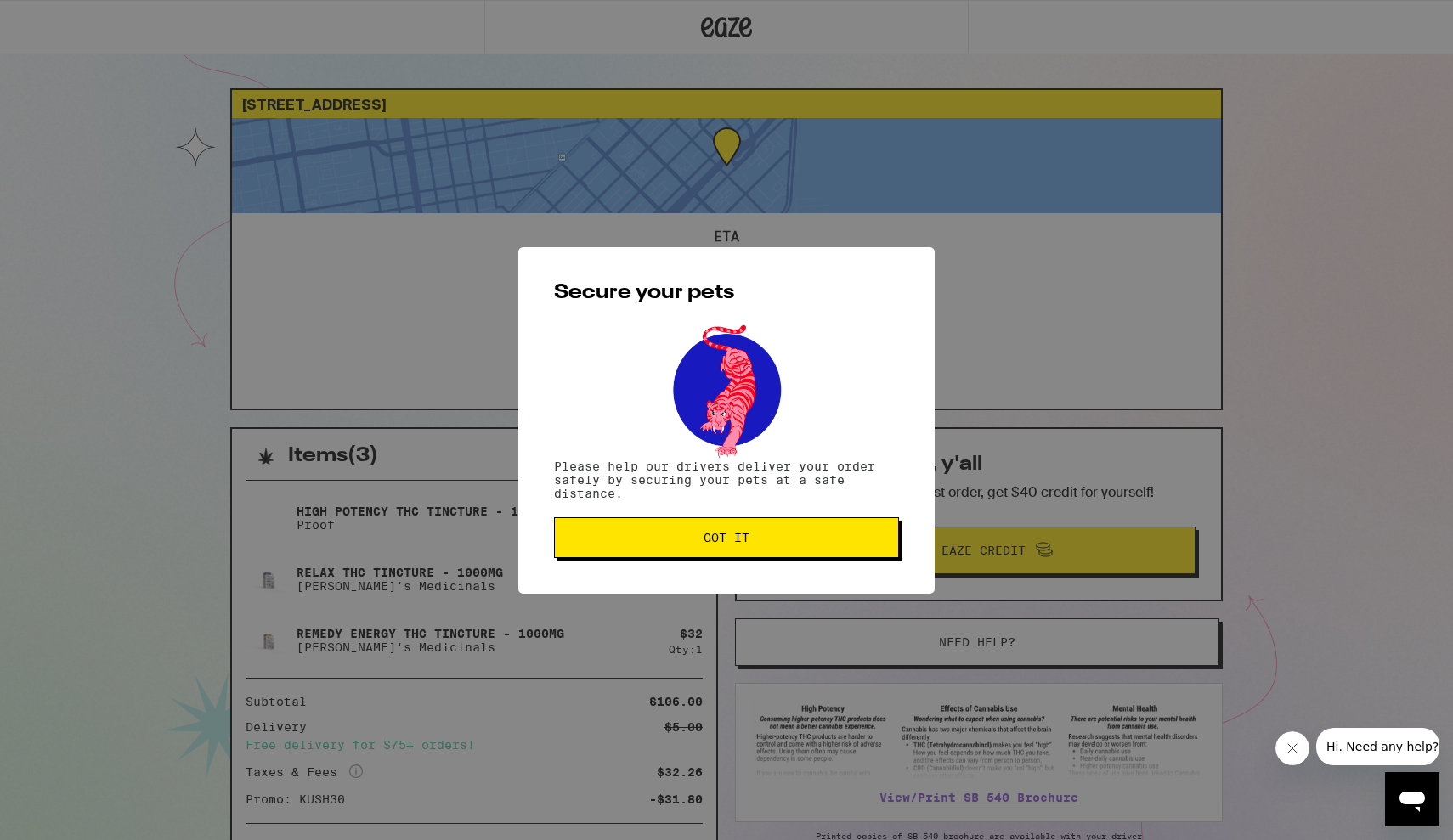
click at [744, 539] on span "Got it" at bounding box center [726, 537] width 46 height 11
